Goal: Information Seeking & Learning: Learn about a topic

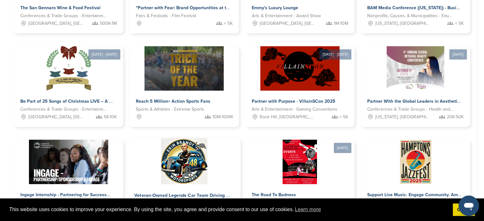
scroll to position [371, 0]
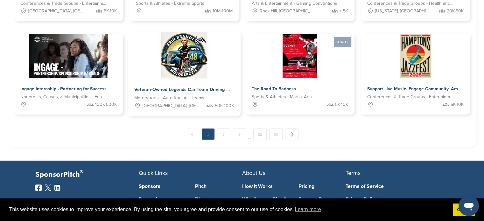
click at [188, 71] on img at bounding box center [184, 55] width 46 height 46
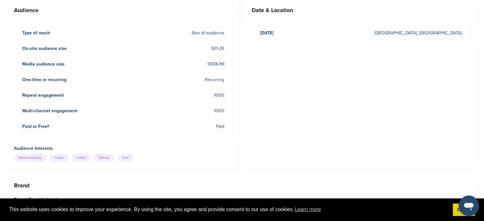
scroll to position [159, 0]
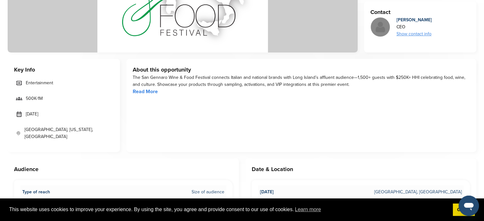
click at [145, 94] on link "Read More" at bounding box center [145, 92] width 25 height 6
click at [249, 100] on div "About this opportunity The San Gennaro Wine & Food Festival connects Italian an…" at bounding box center [301, 105] width 350 height 93
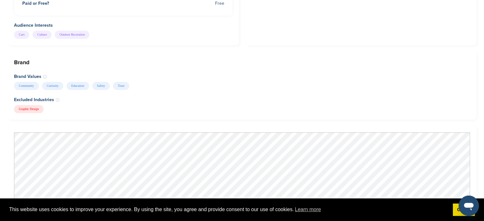
scroll to position [796, 0]
